Goal: Task Accomplishment & Management: Use online tool/utility

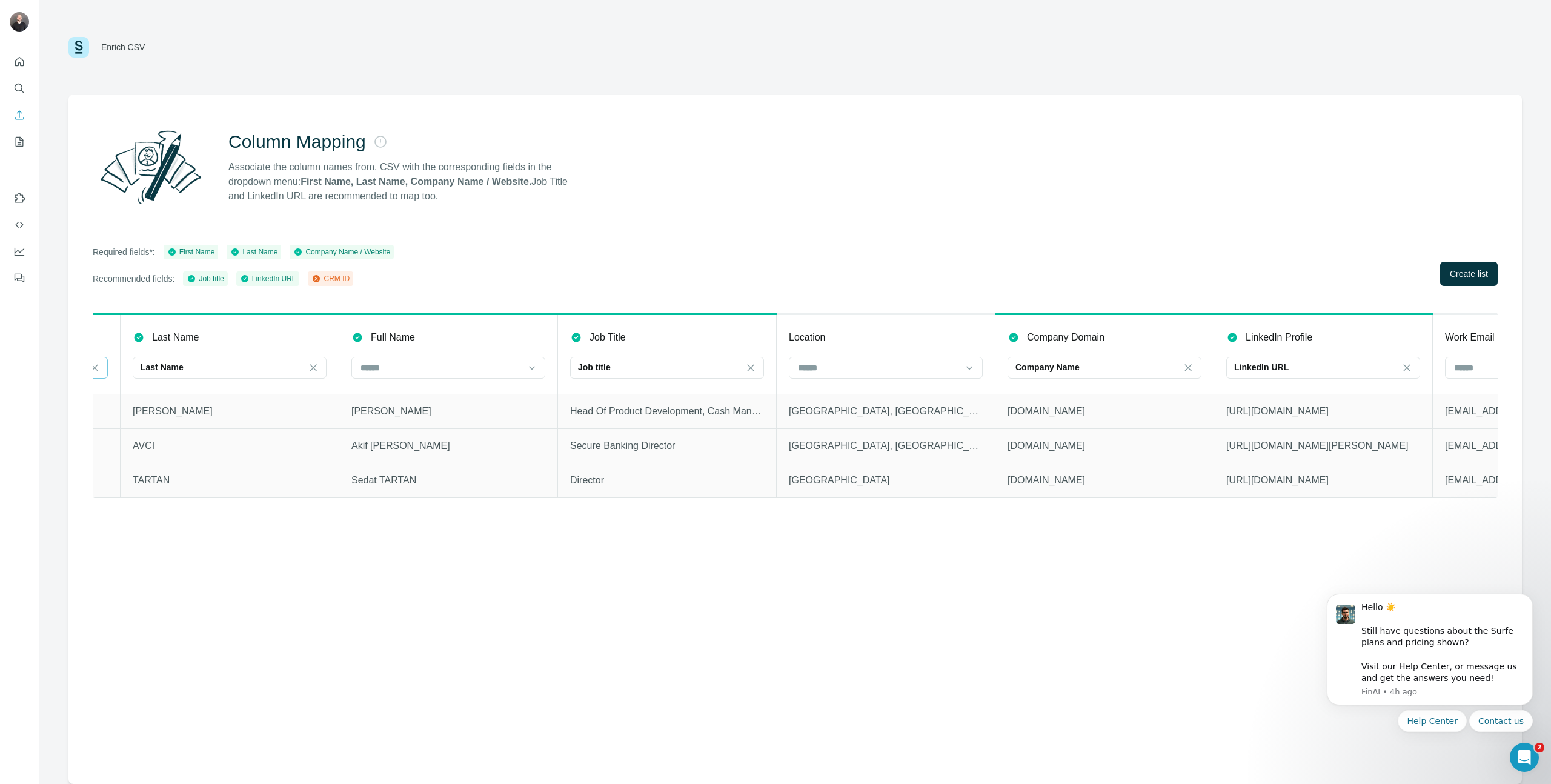
scroll to position [0, 564]
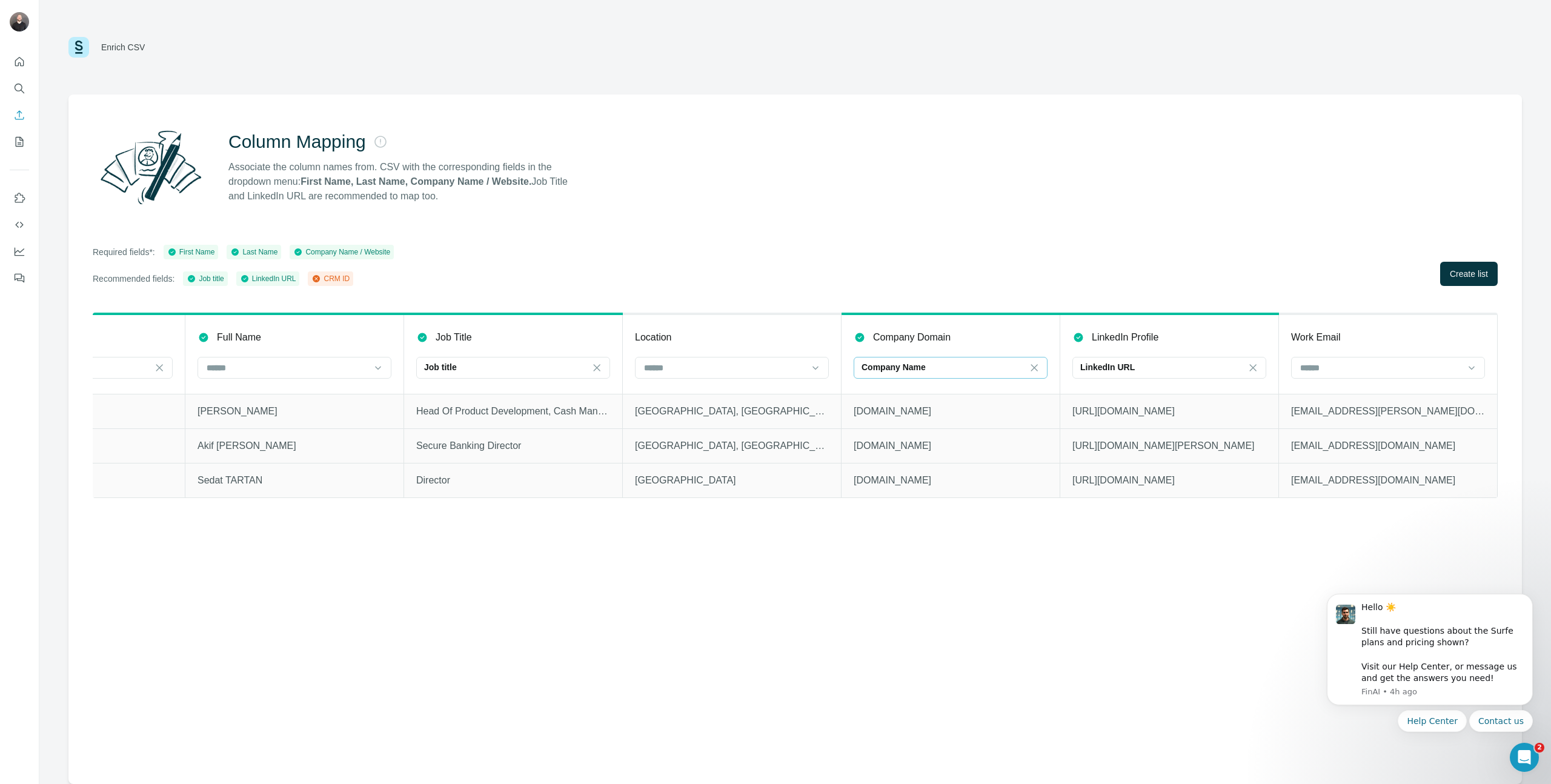
click at [1007, 369] on div "Company Name" at bounding box center [943, 366] width 164 height 12
click at [959, 394] on div "Company website" at bounding box center [951, 395] width 173 height 12
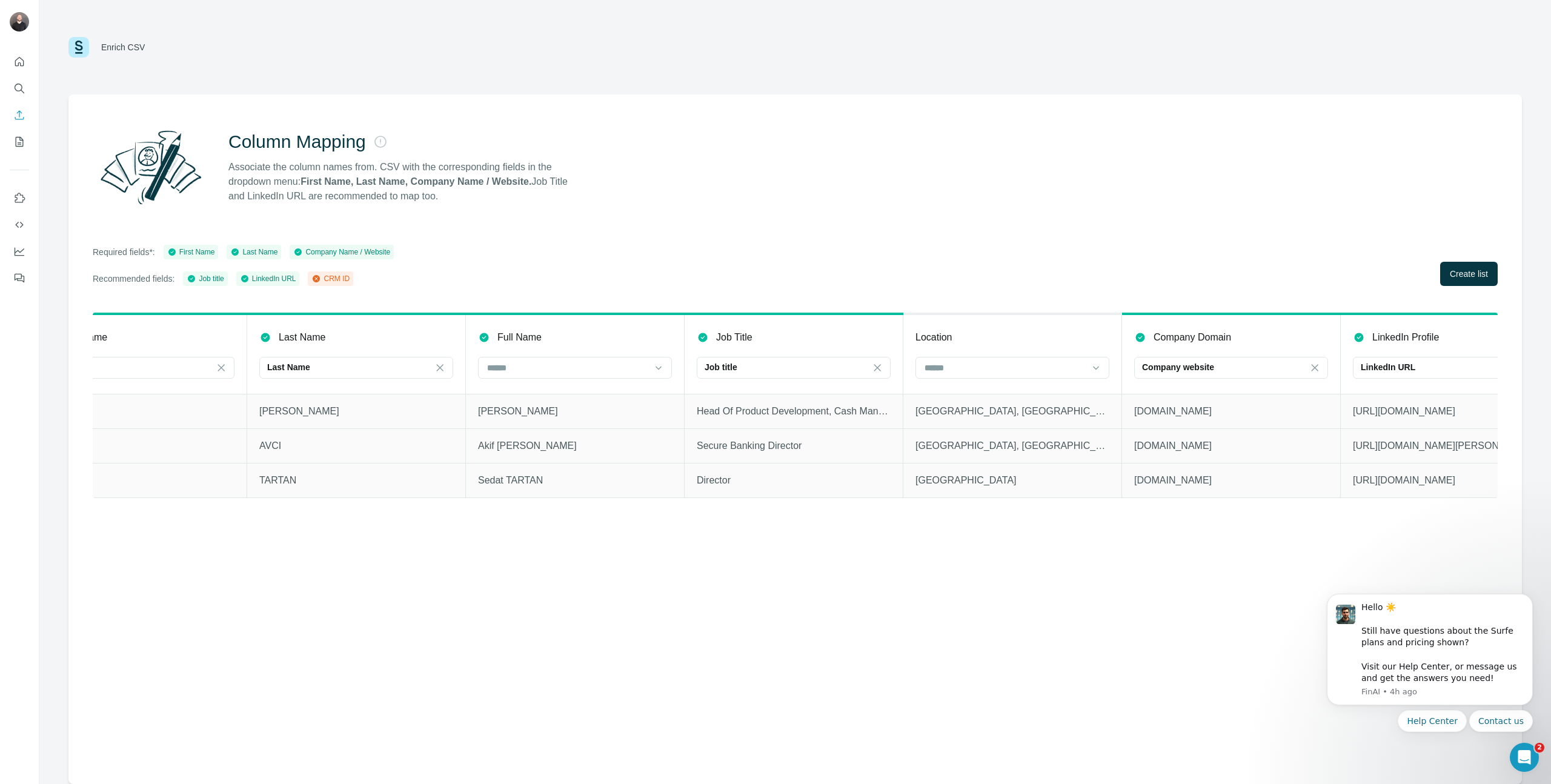
scroll to position [0, 564]
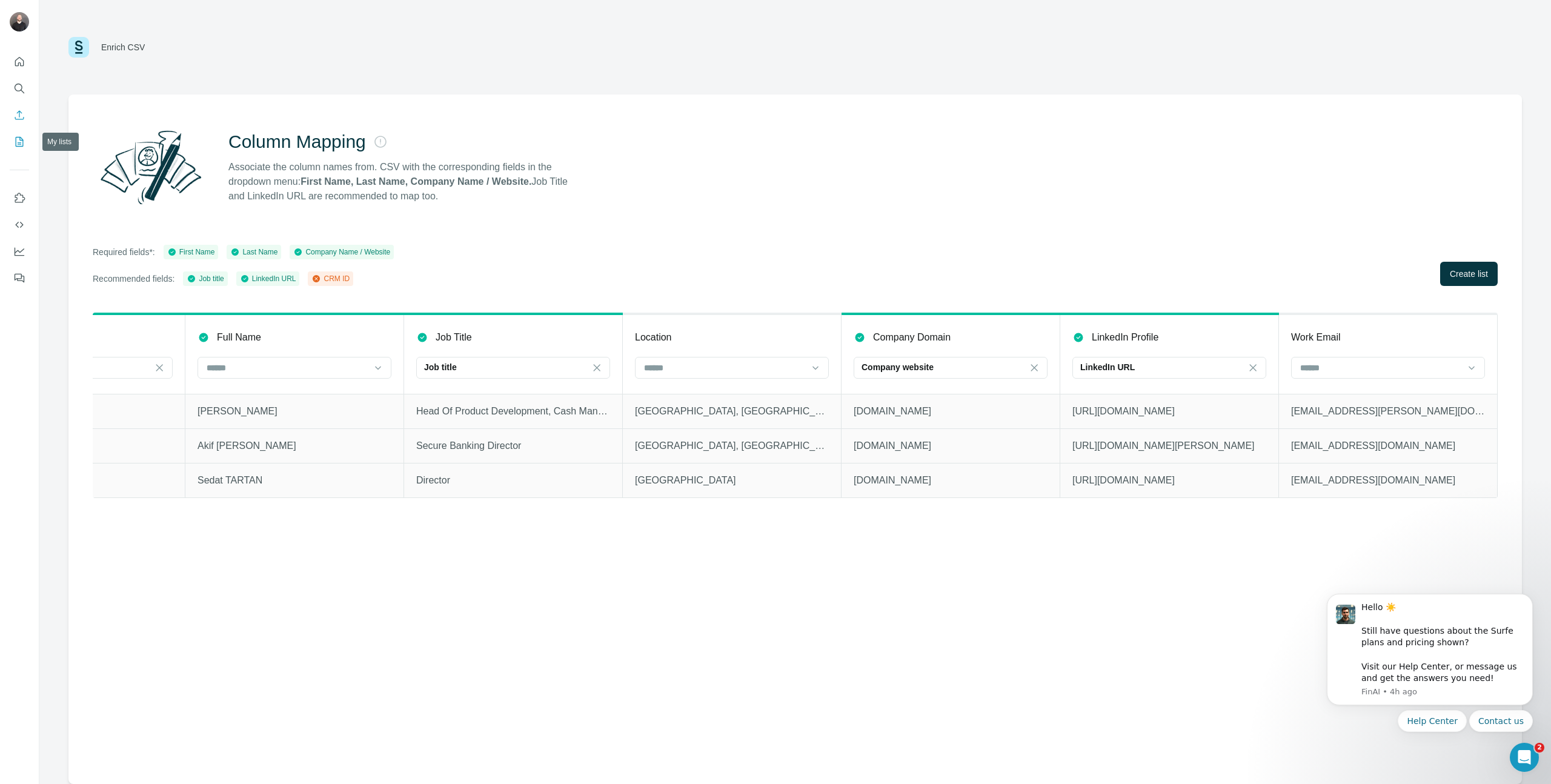
click at [17, 135] on icon "My lists" at bounding box center [19, 141] width 12 height 12
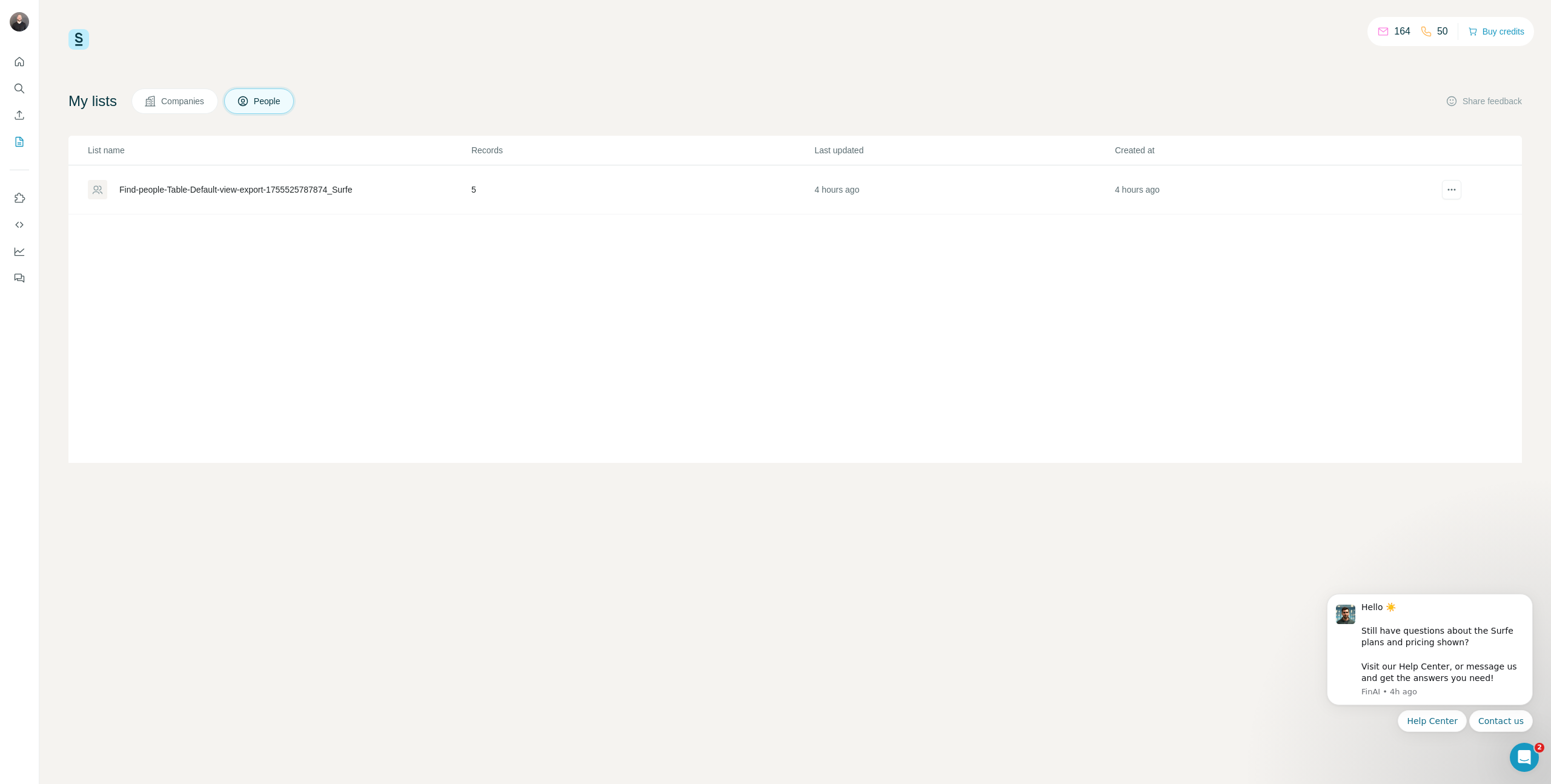
click at [352, 185] on div "Find-people-Table-Default-view-export-1755525787874_Surfe" at bounding box center [235, 189] width 233 height 12
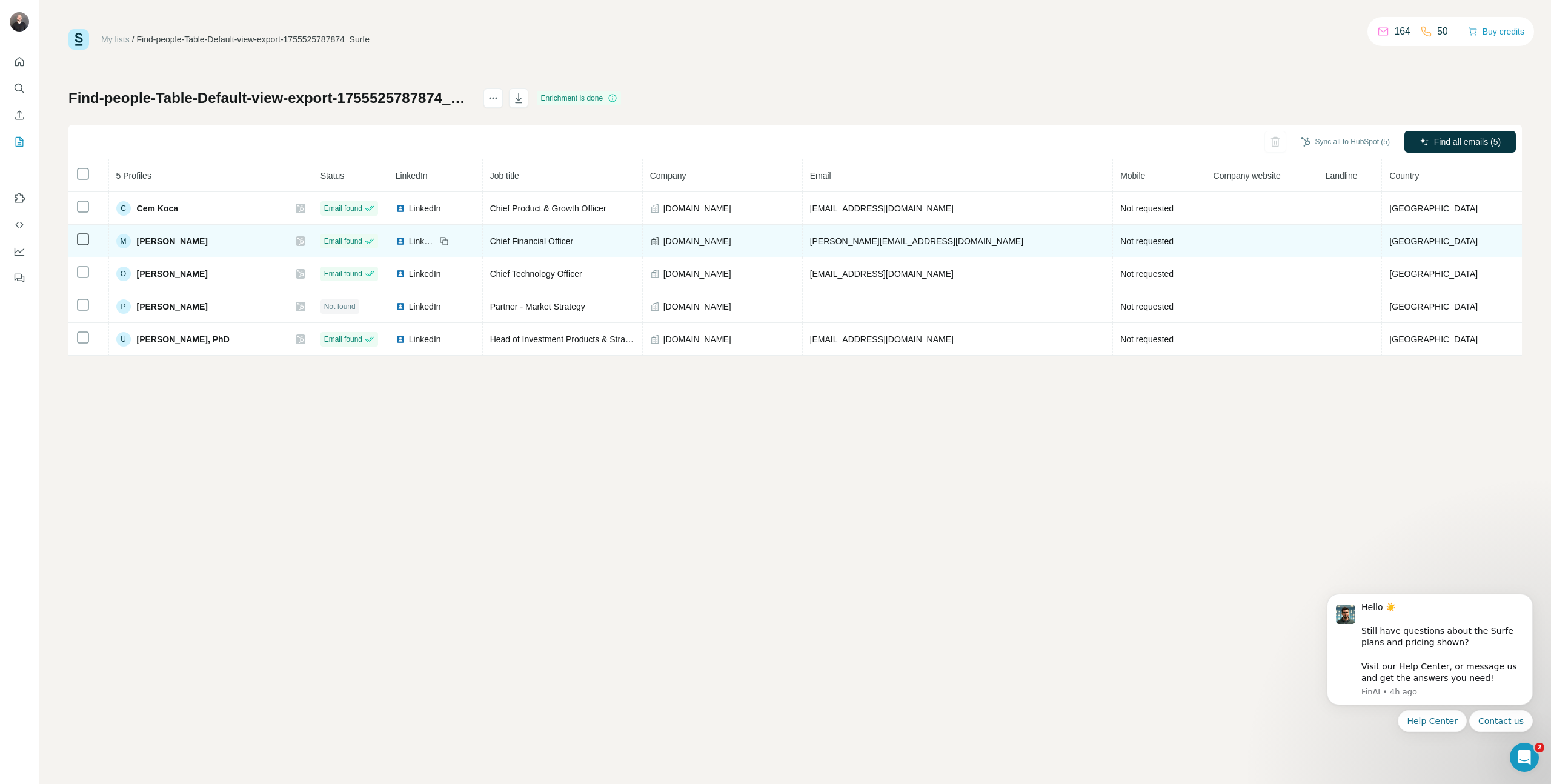
click at [737, 231] on td "[DOMAIN_NAME]" at bounding box center [723, 241] width 160 height 33
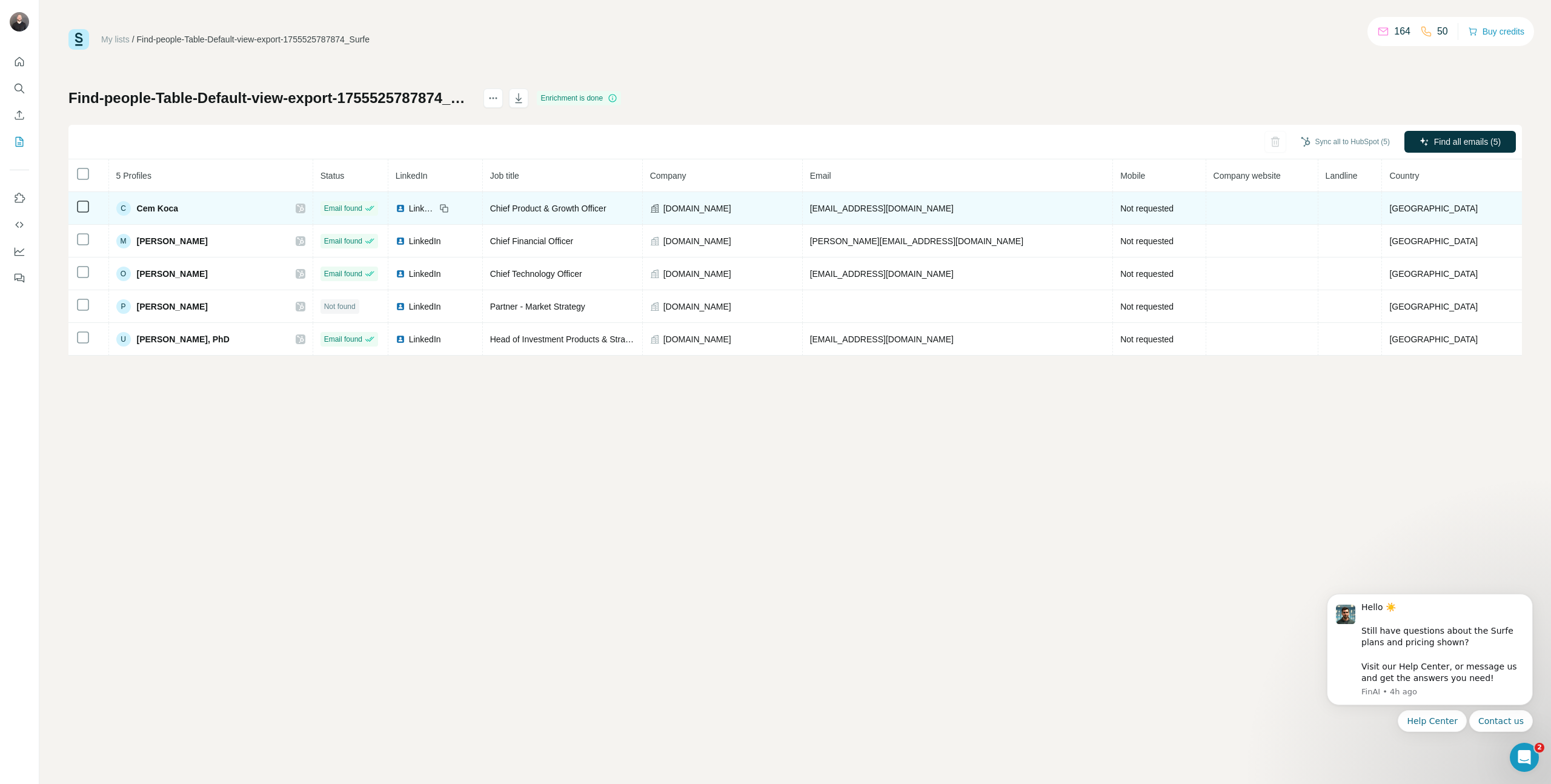
click at [732, 201] on td "[DOMAIN_NAME]" at bounding box center [723, 208] width 160 height 33
click at [723, 215] on td "[DOMAIN_NAME]" at bounding box center [723, 208] width 160 height 33
click at [761, 196] on td "[DOMAIN_NAME]" at bounding box center [723, 208] width 160 height 33
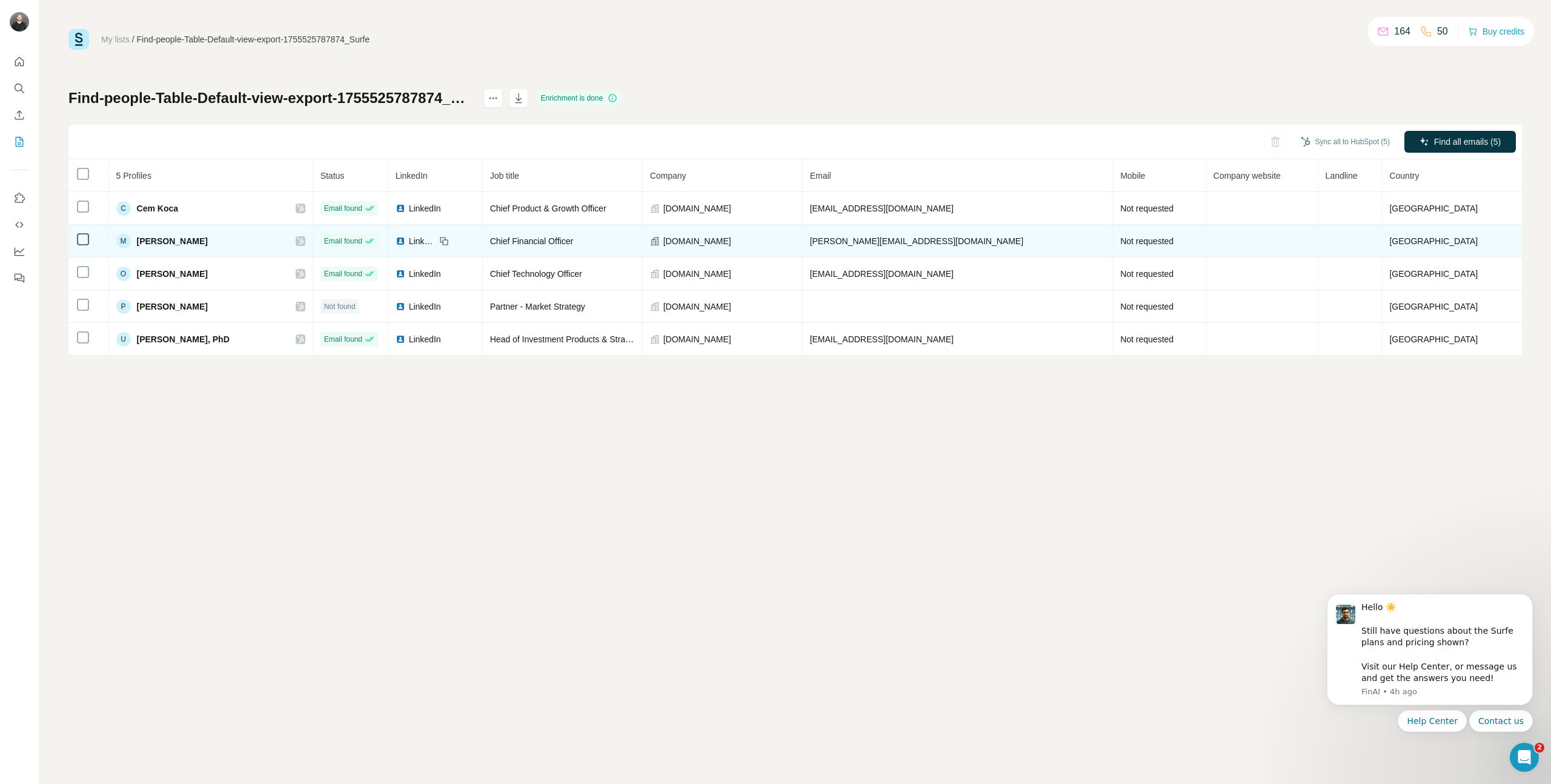
click at [729, 225] on tbody "C Cem Koca Email found LinkedIn Chief Product & Growth Officer [DOMAIN_NAME] [D…" at bounding box center [795, 274] width 1453 height 164
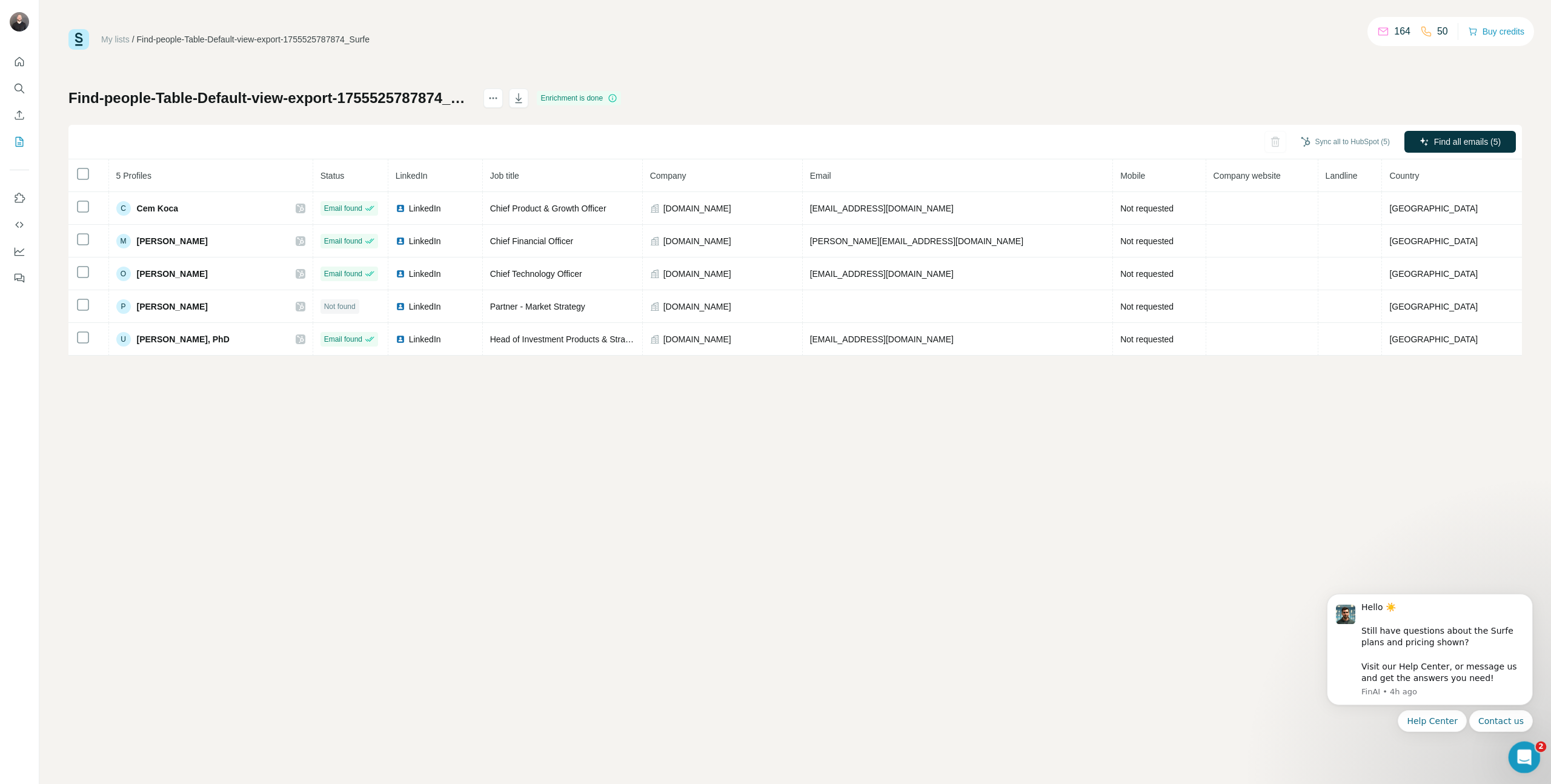
click at [1036, 522] on icon "Open Intercom Messenger" at bounding box center [1523, 756] width 9 height 10
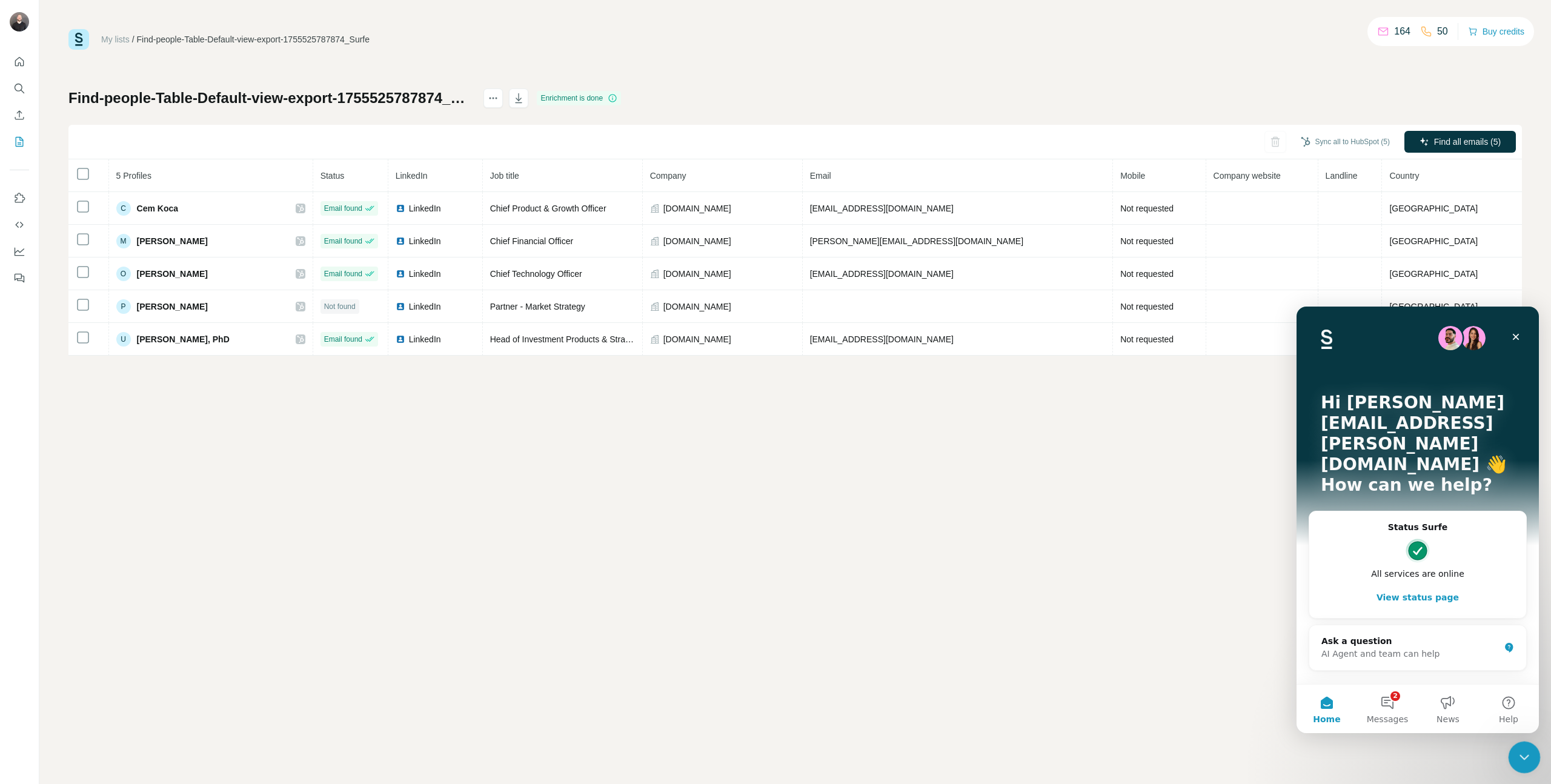
click at [1036, 522] on div "Close Intercom Messenger" at bounding box center [1522, 755] width 29 height 29
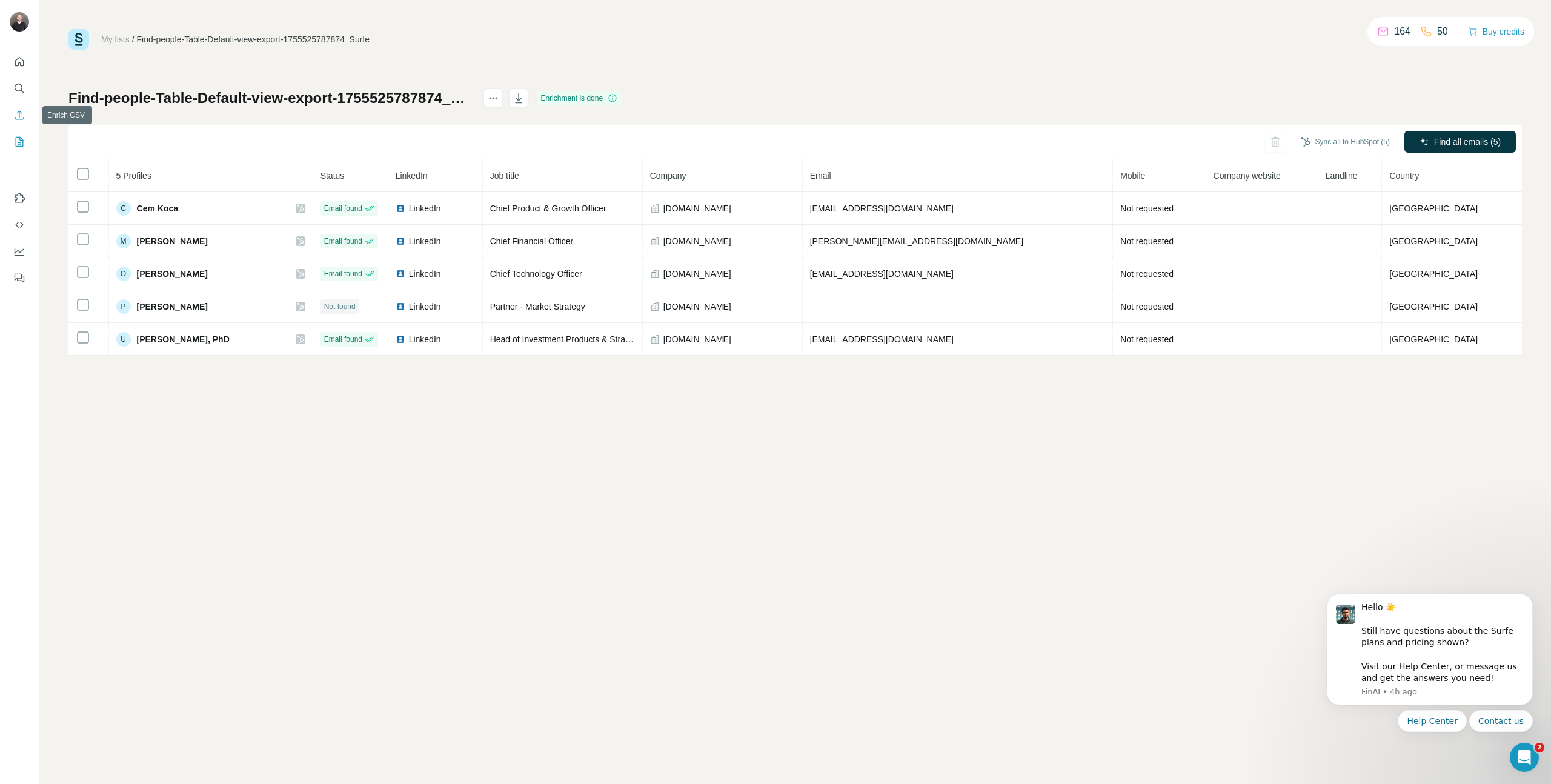
click at [13, 110] on icon "Enrich CSV" at bounding box center [19, 115] width 12 height 12
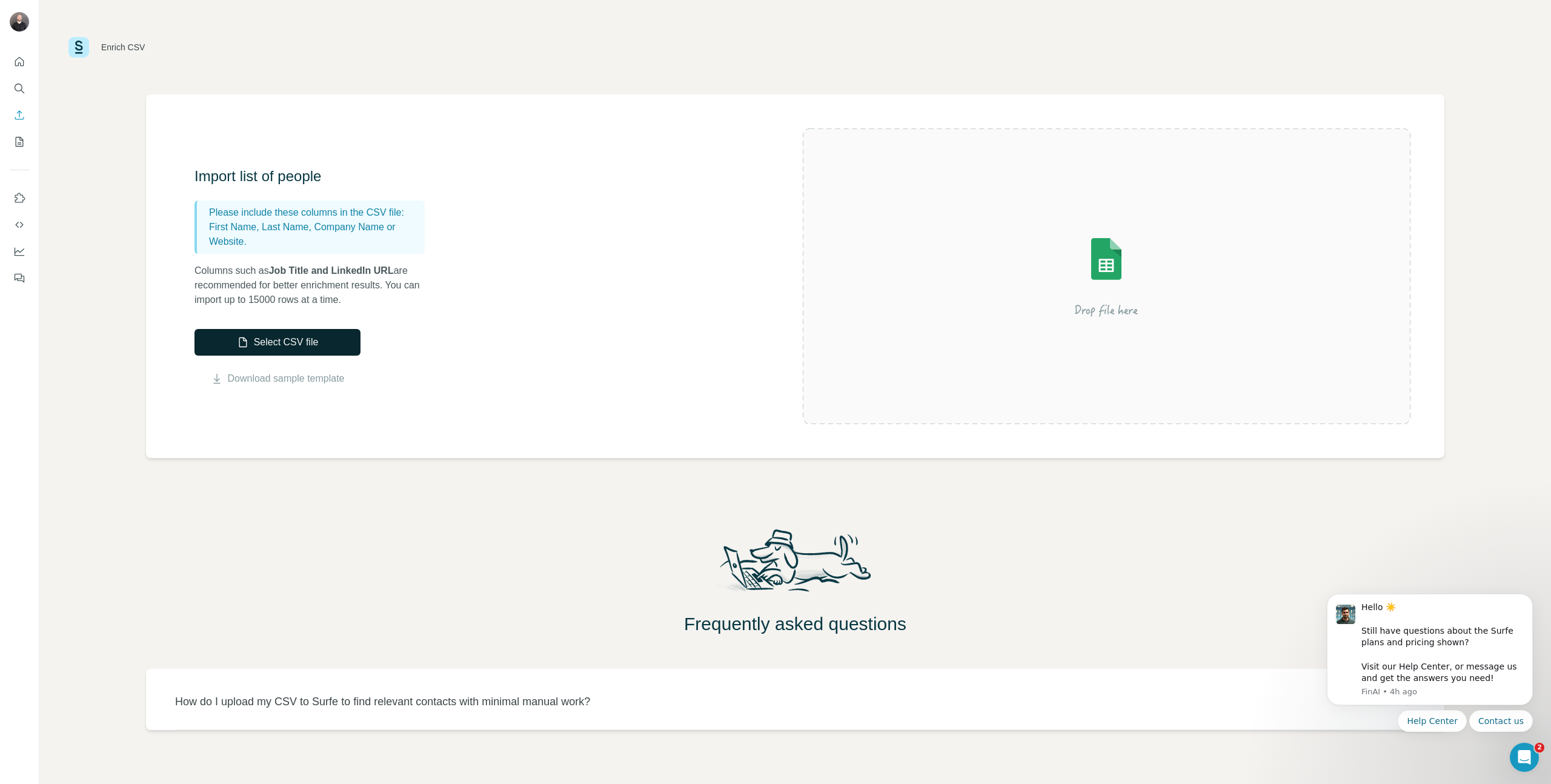
click at [289, 331] on button "Select CSV file" at bounding box center [277, 342] width 166 height 27
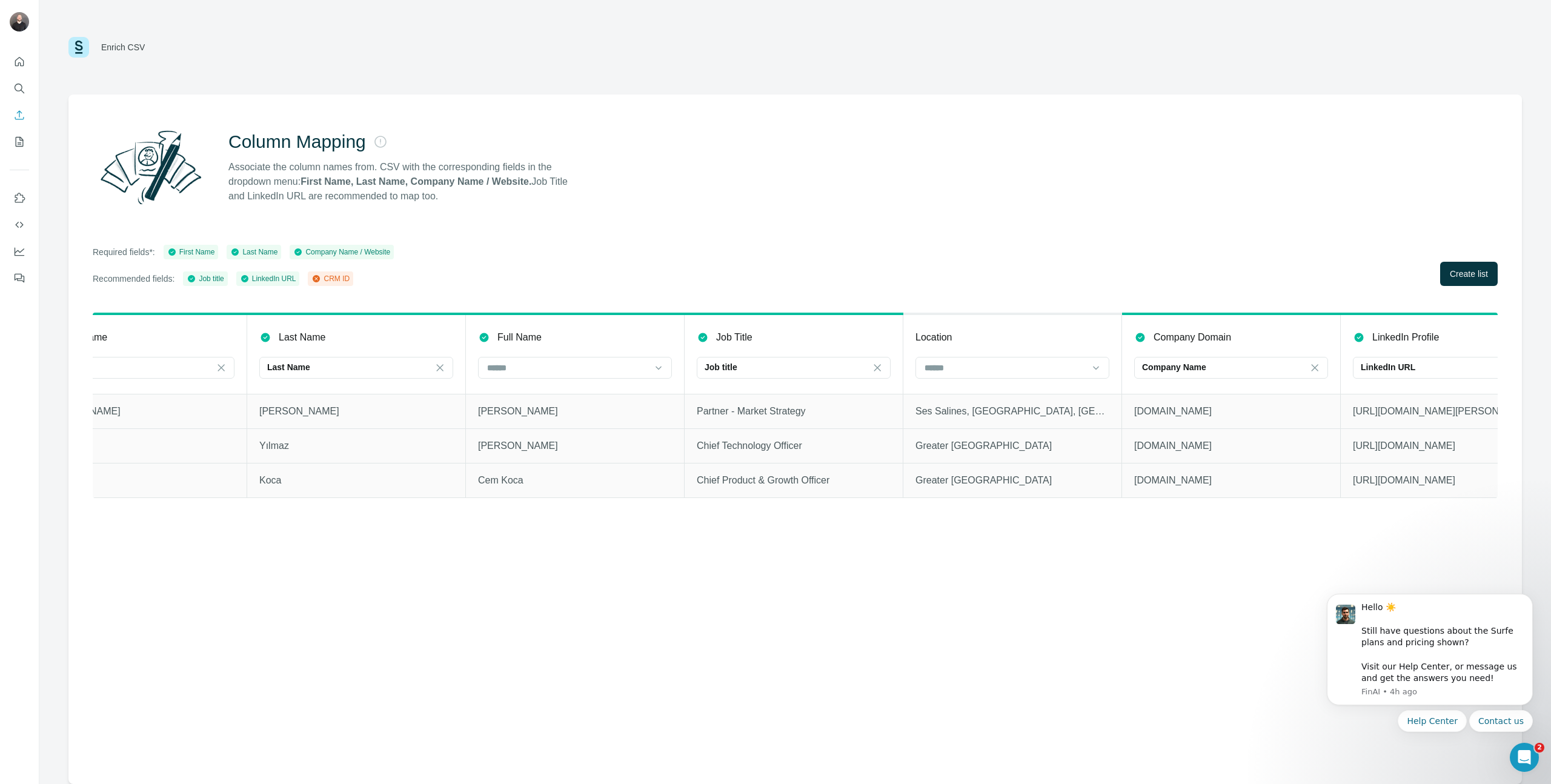
scroll to position [0, 340]
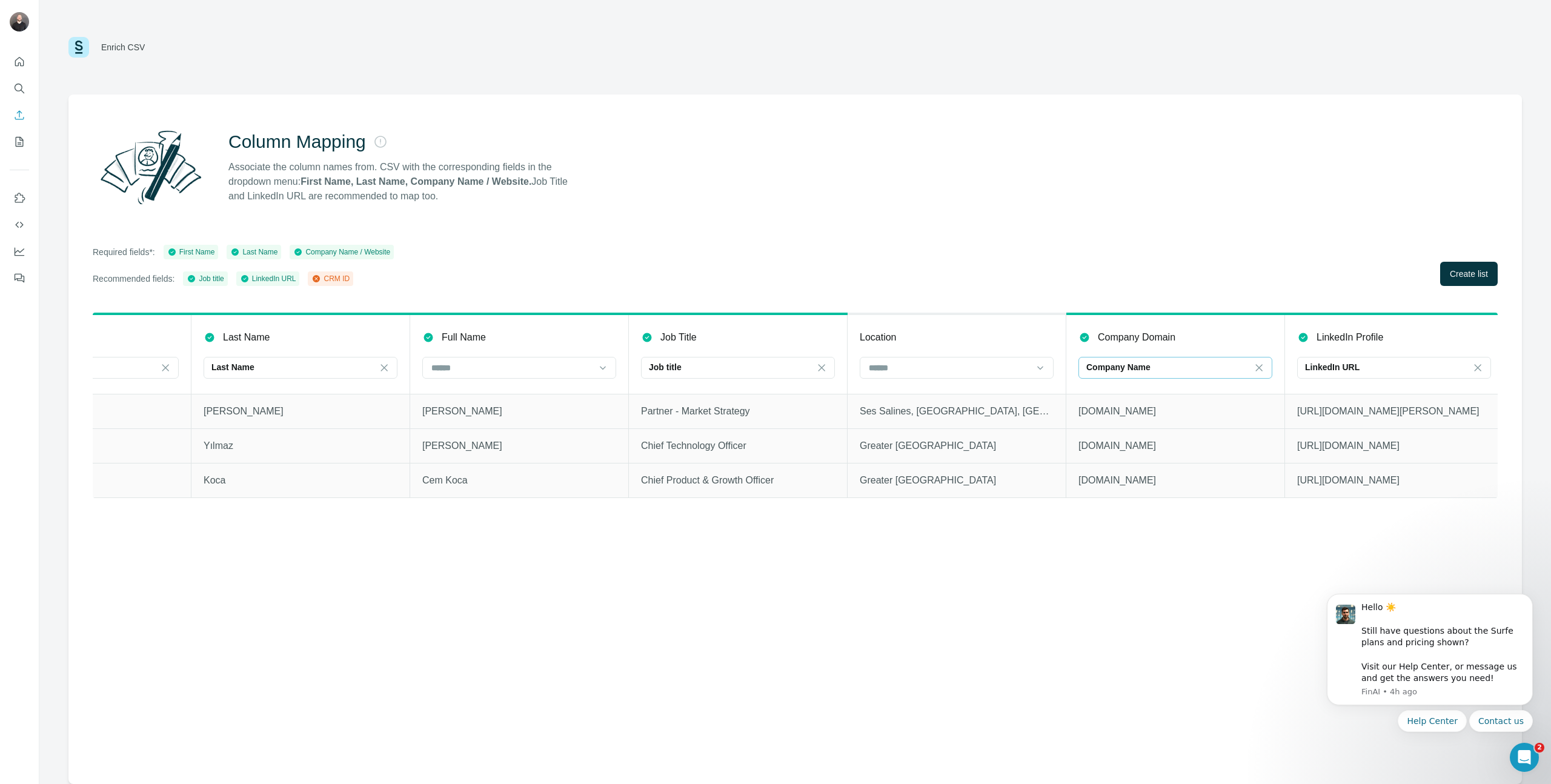
click at [1036, 368] on p "Company Name" at bounding box center [1119, 366] width 65 height 12
click at [1036, 403] on div "Company website" at bounding box center [1175, 395] width 188 height 22
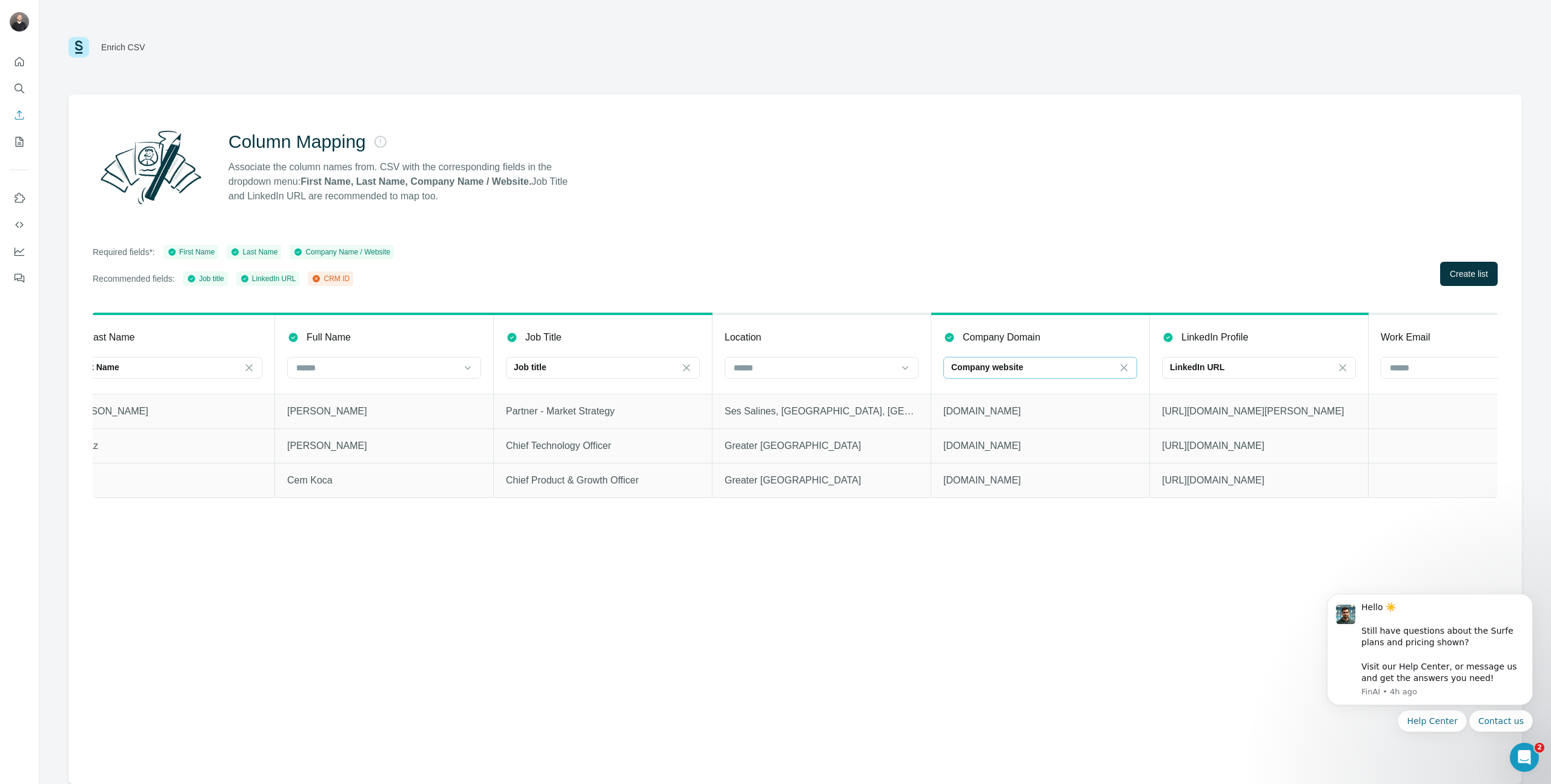
scroll to position [0, 564]
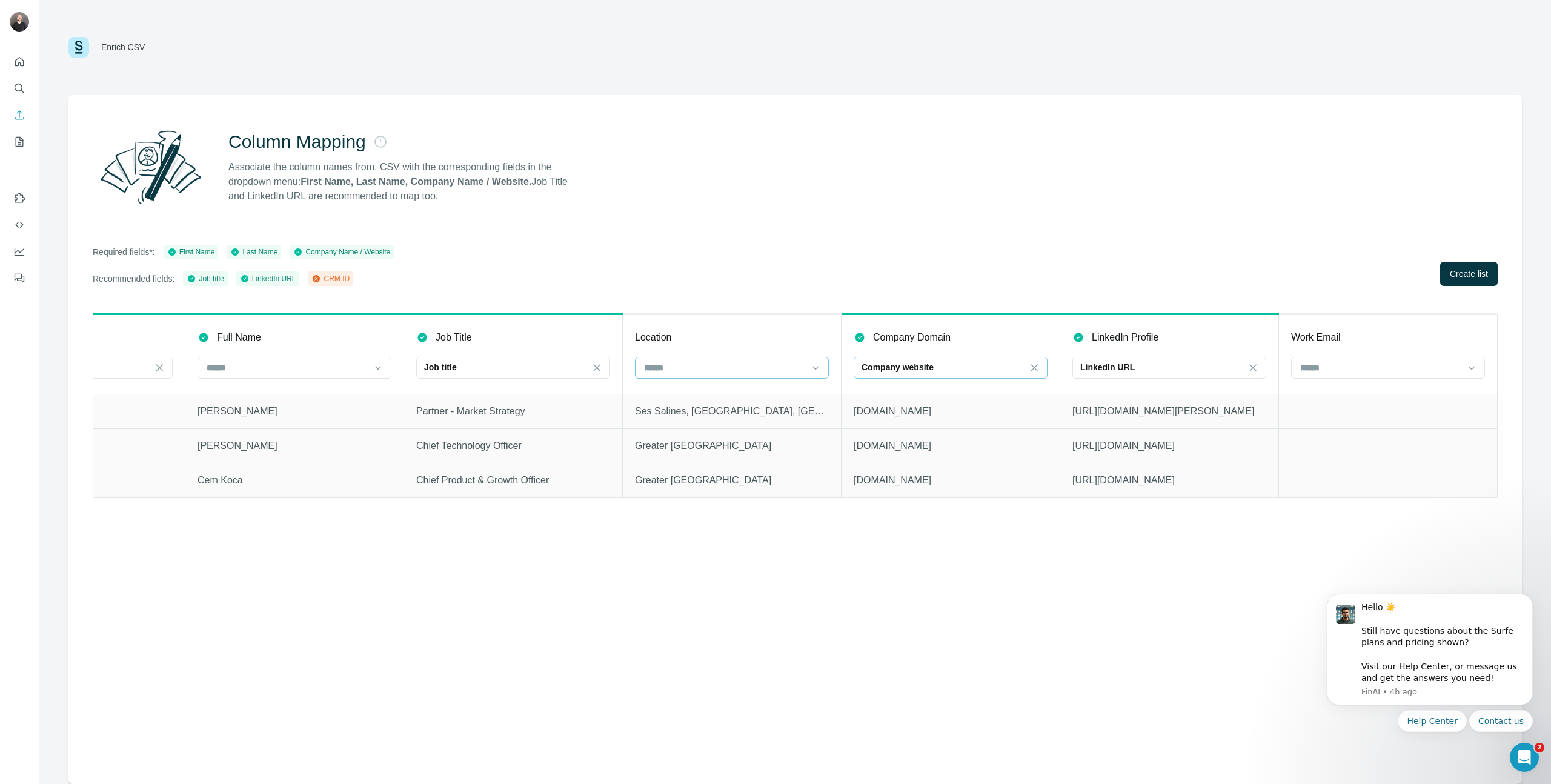
click at [789, 371] on input at bounding box center [724, 367] width 164 height 13
click at [1036, 281] on button "Create list" at bounding box center [1469, 274] width 57 height 24
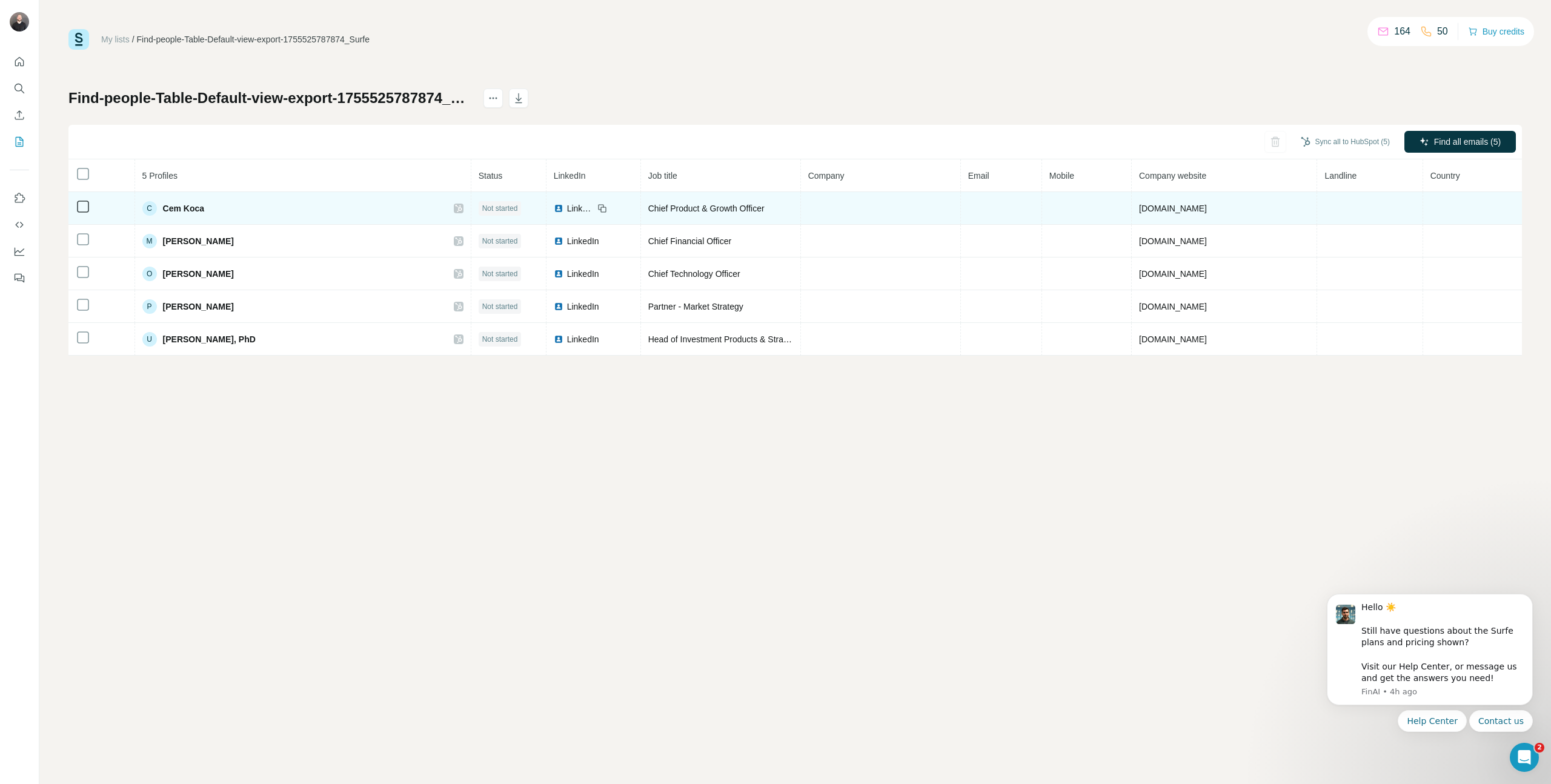
click at [478, 215] on div "Not started" at bounding box center [500, 208] width 43 height 15
click at [482, 205] on span "Not started" at bounding box center [500, 208] width 35 height 11
click at [877, 203] on td at bounding box center [881, 208] width 160 height 33
click at [819, 208] on td at bounding box center [881, 208] width 160 height 33
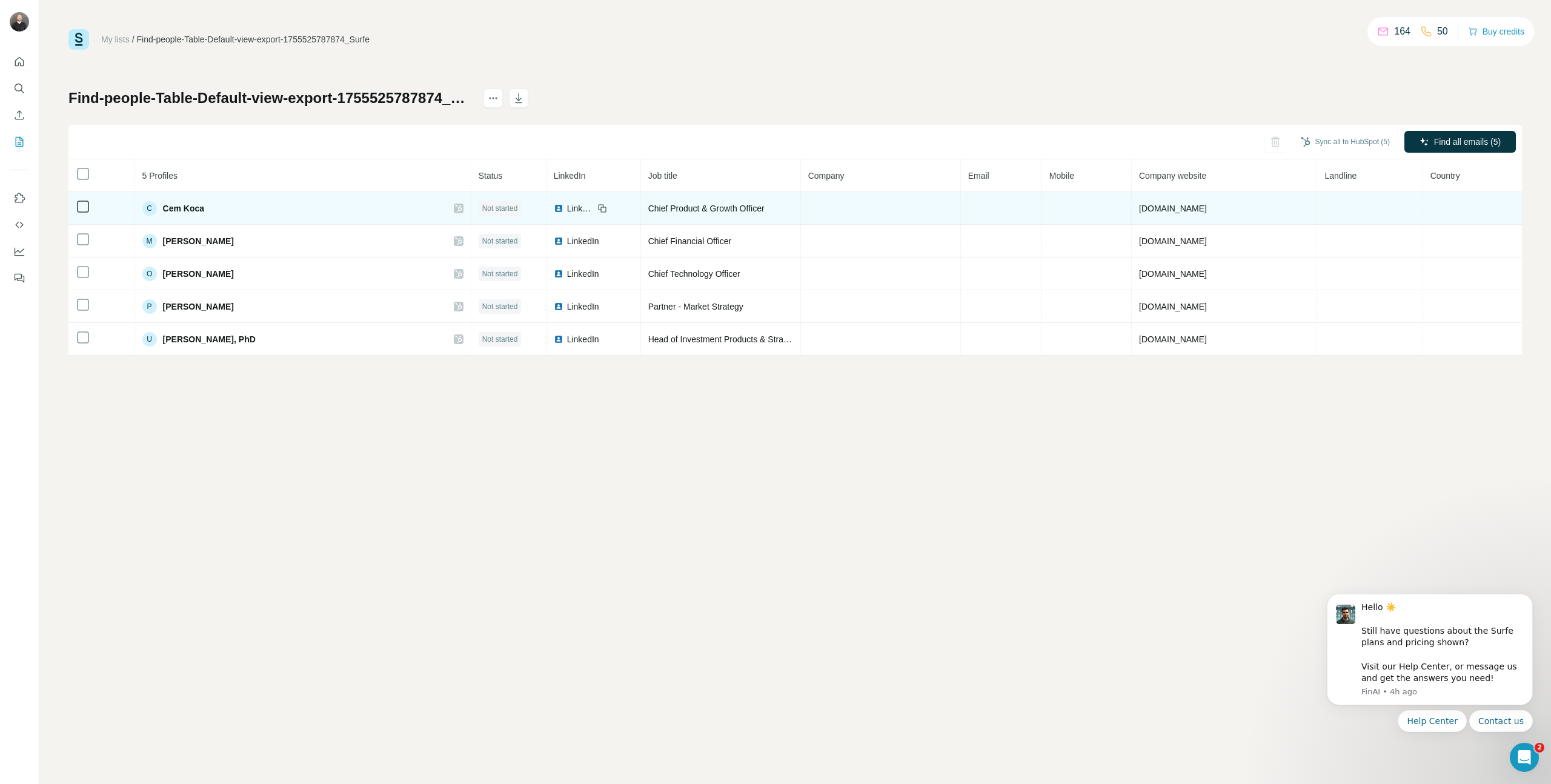
click at [819, 208] on td at bounding box center [881, 208] width 160 height 33
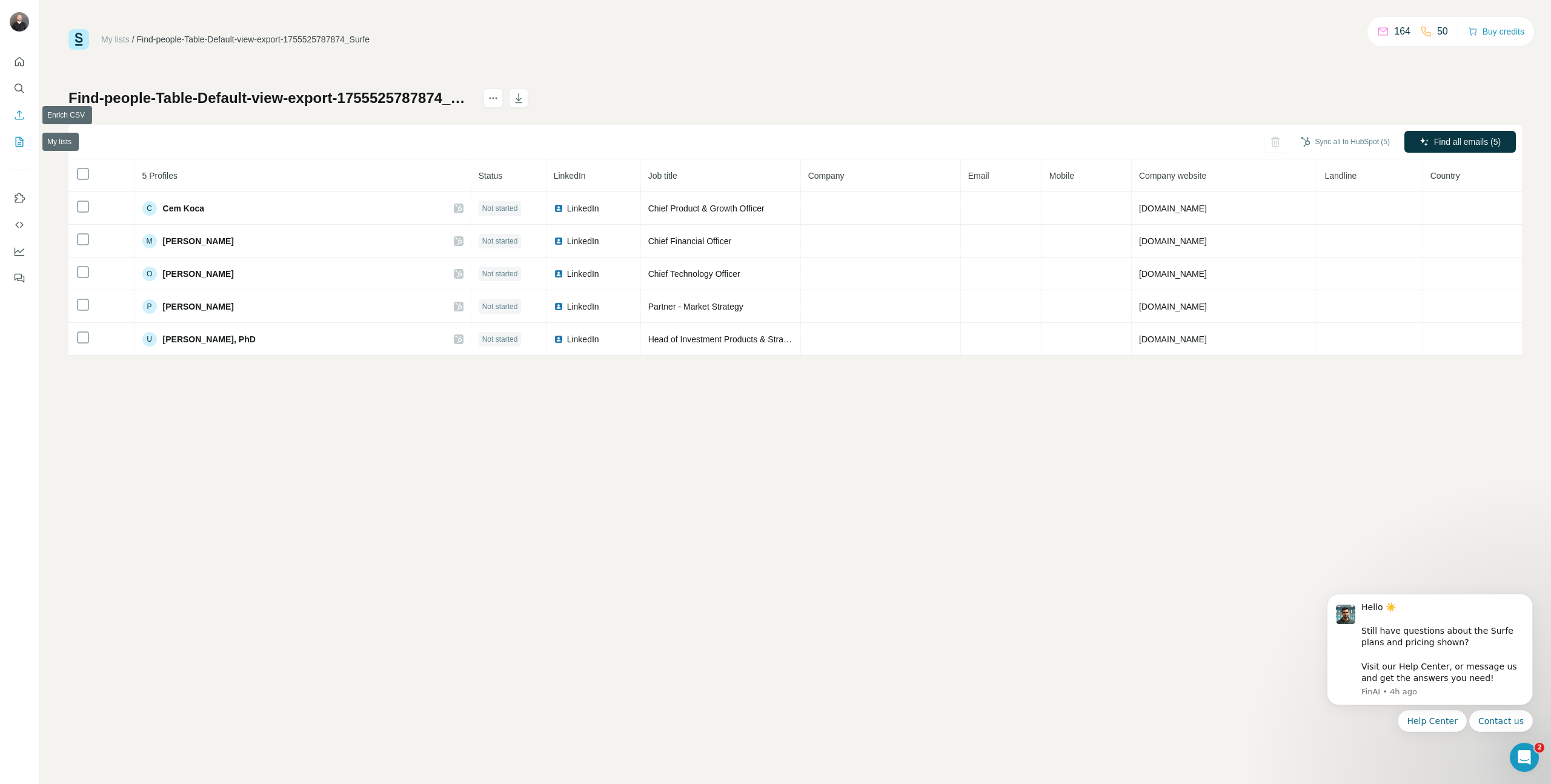
click at [12, 125] on button "Enrich CSV" at bounding box center [19, 115] width 19 height 22
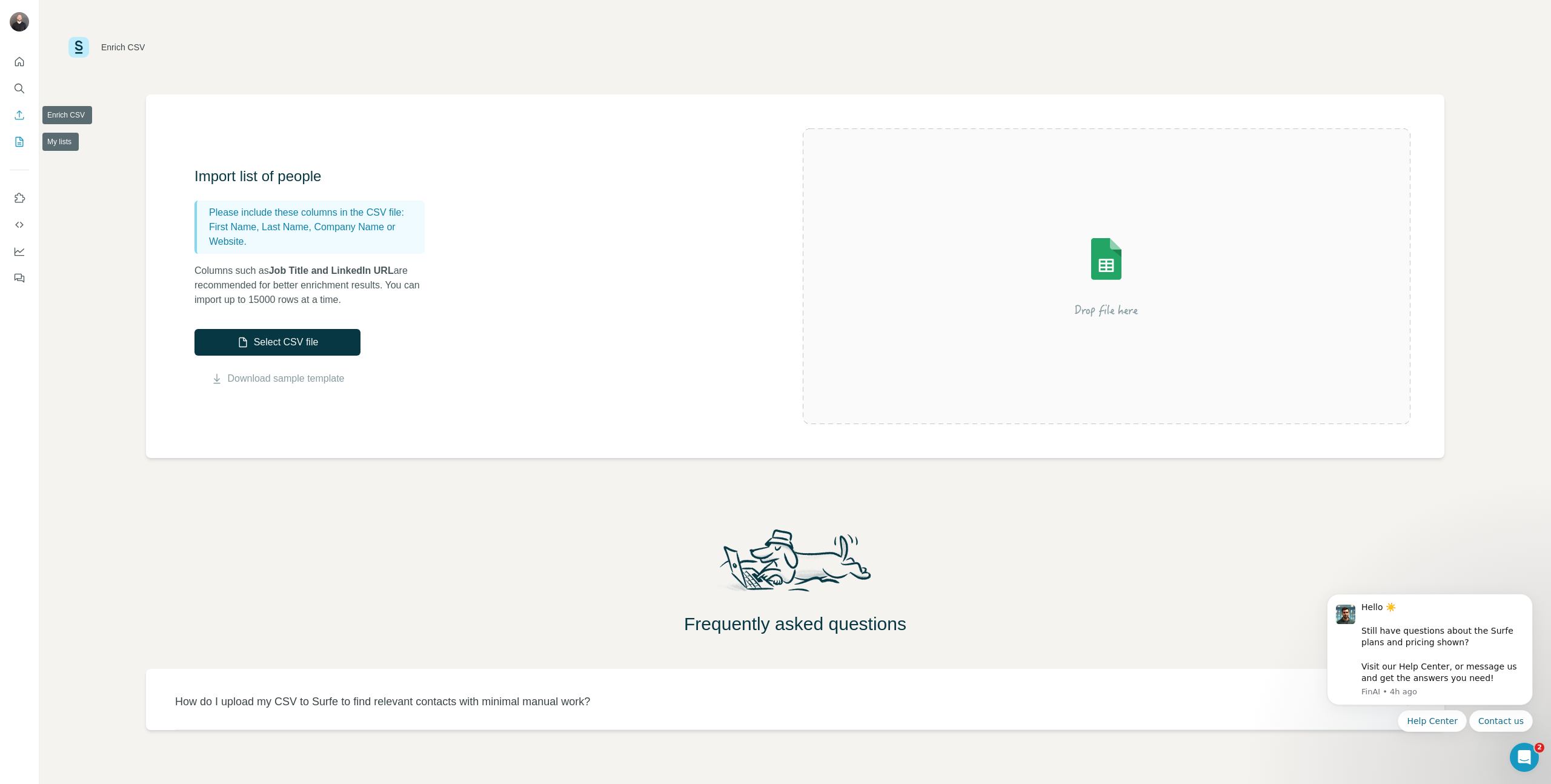
click at [22, 142] on icon "My lists" at bounding box center [19, 141] width 12 height 12
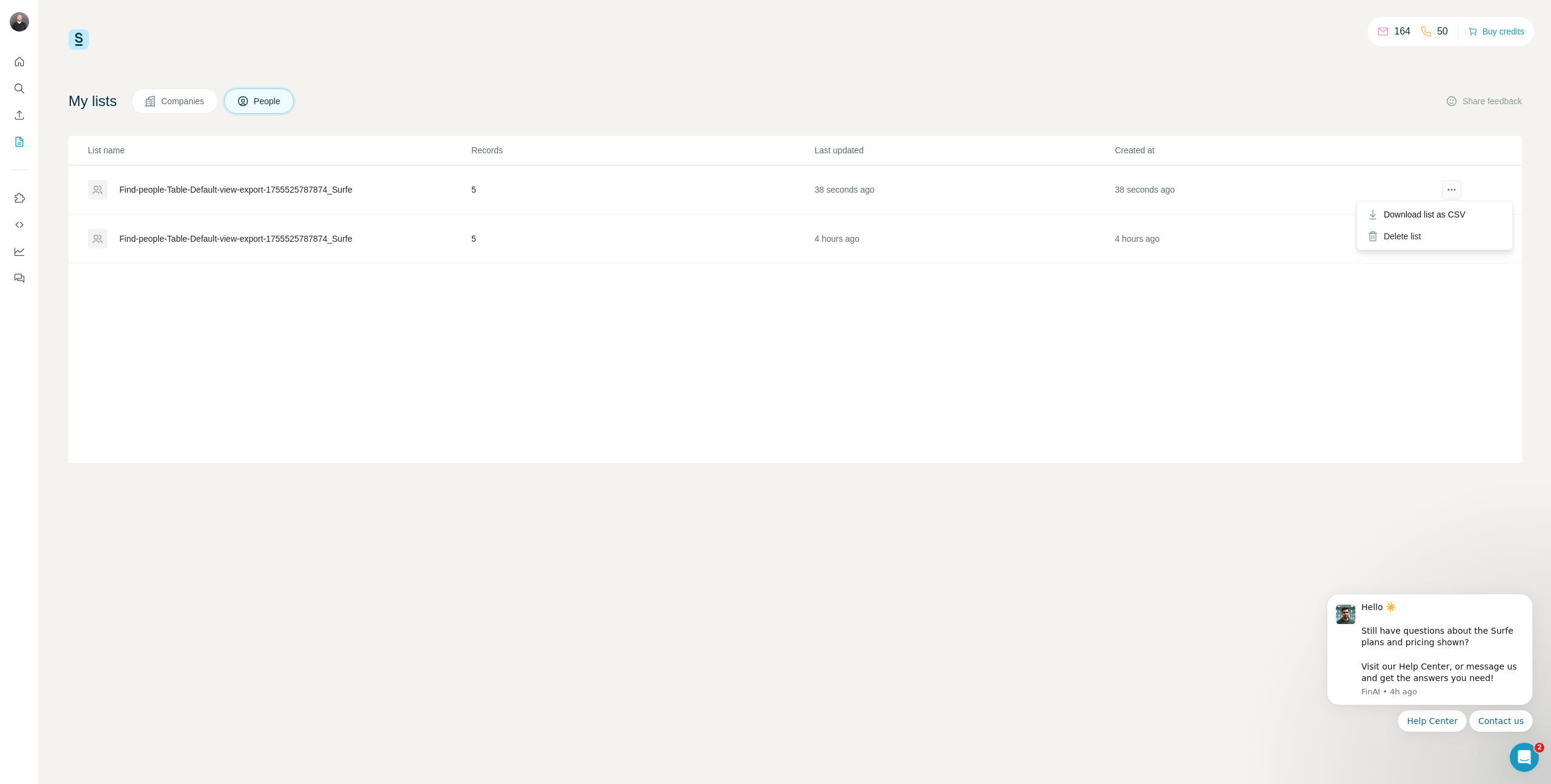
click at [1036, 186] on icon "actions" at bounding box center [1451, 189] width 12 height 12
click at [1036, 233] on div "Delete list" at bounding box center [1435, 236] width 150 height 22
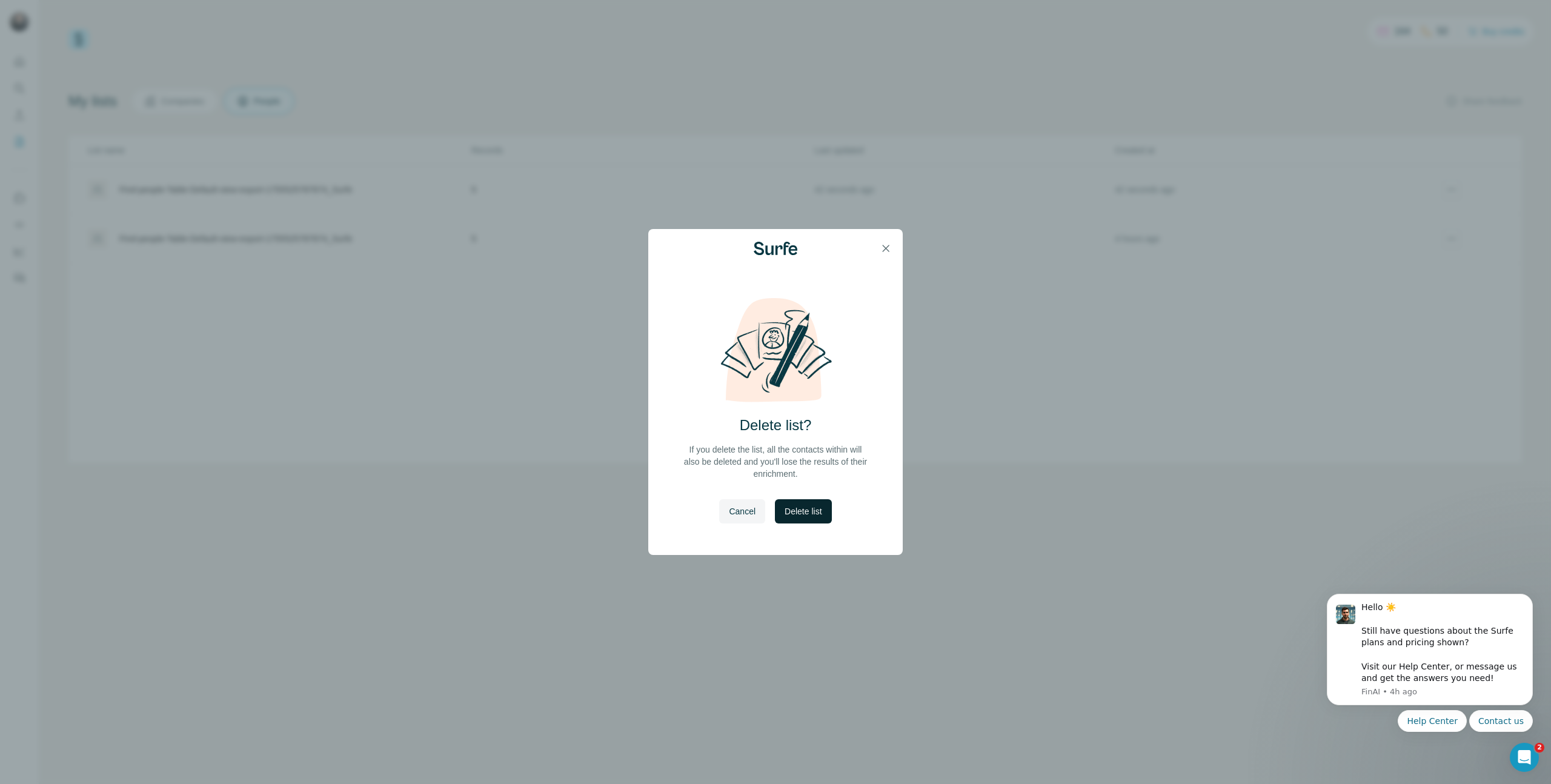
click at [813, 513] on span "Delete list" at bounding box center [803, 511] width 37 height 12
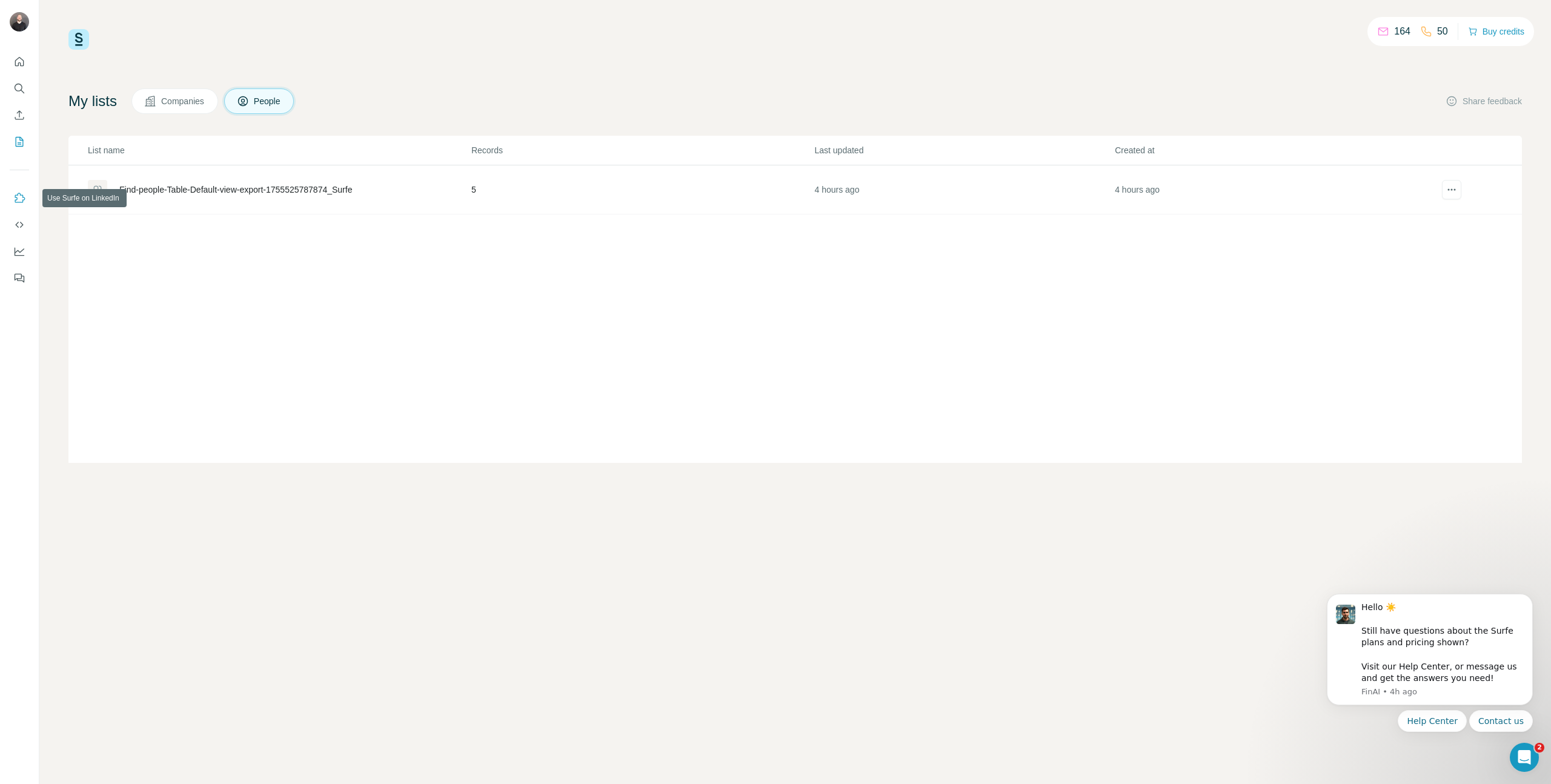
click at [14, 195] on icon "Use Surfe on LinkedIn" at bounding box center [19, 198] width 12 height 12
click at [146, 187] on div "Find-people-Table-Default-view-export-1755525787874_Surfe" at bounding box center [235, 189] width 233 height 12
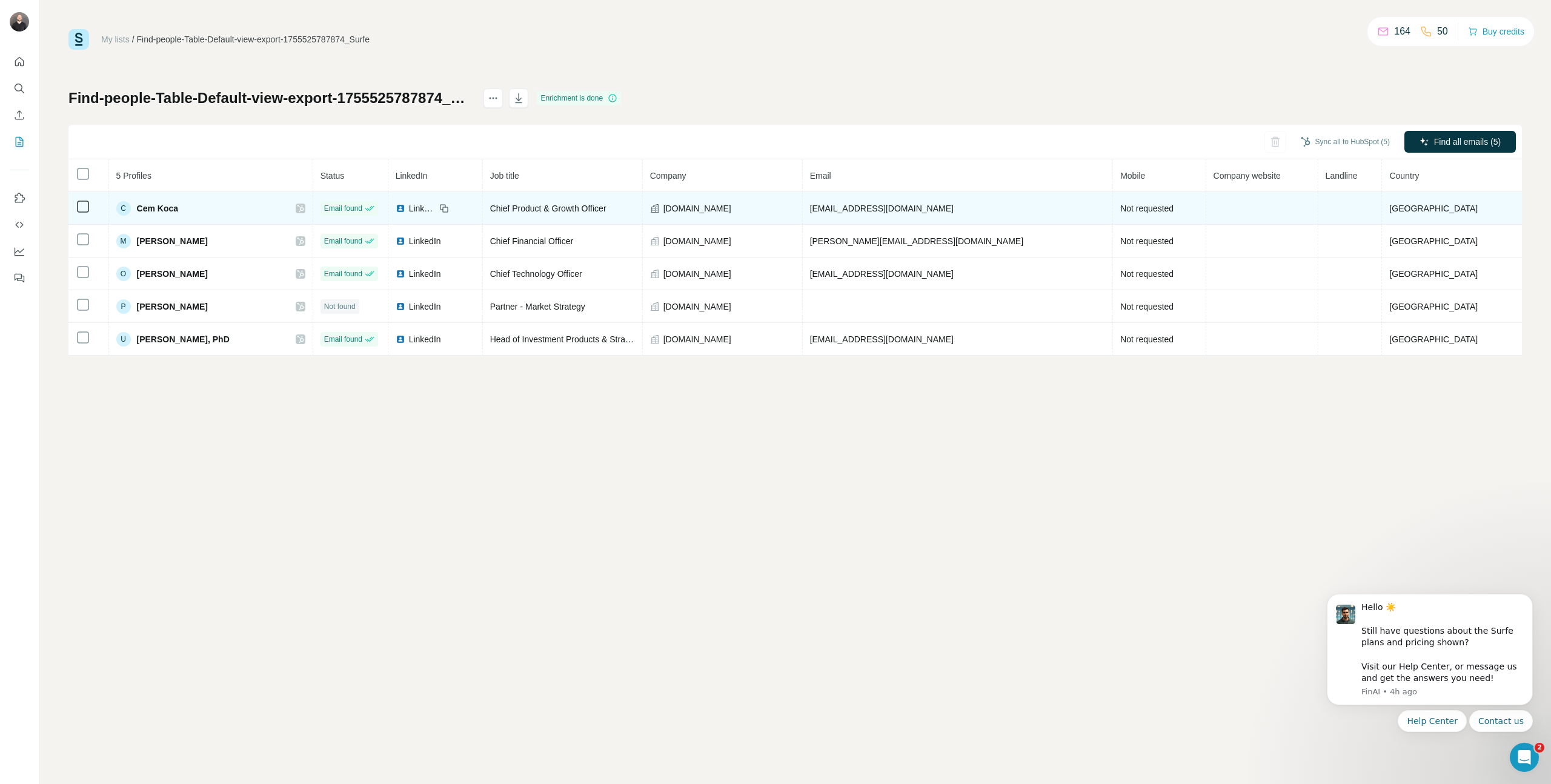
click at [304, 211] on icon at bounding box center [301, 208] width 7 height 10
